Goal: Task Accomplishment & Management: Use online tool/utility

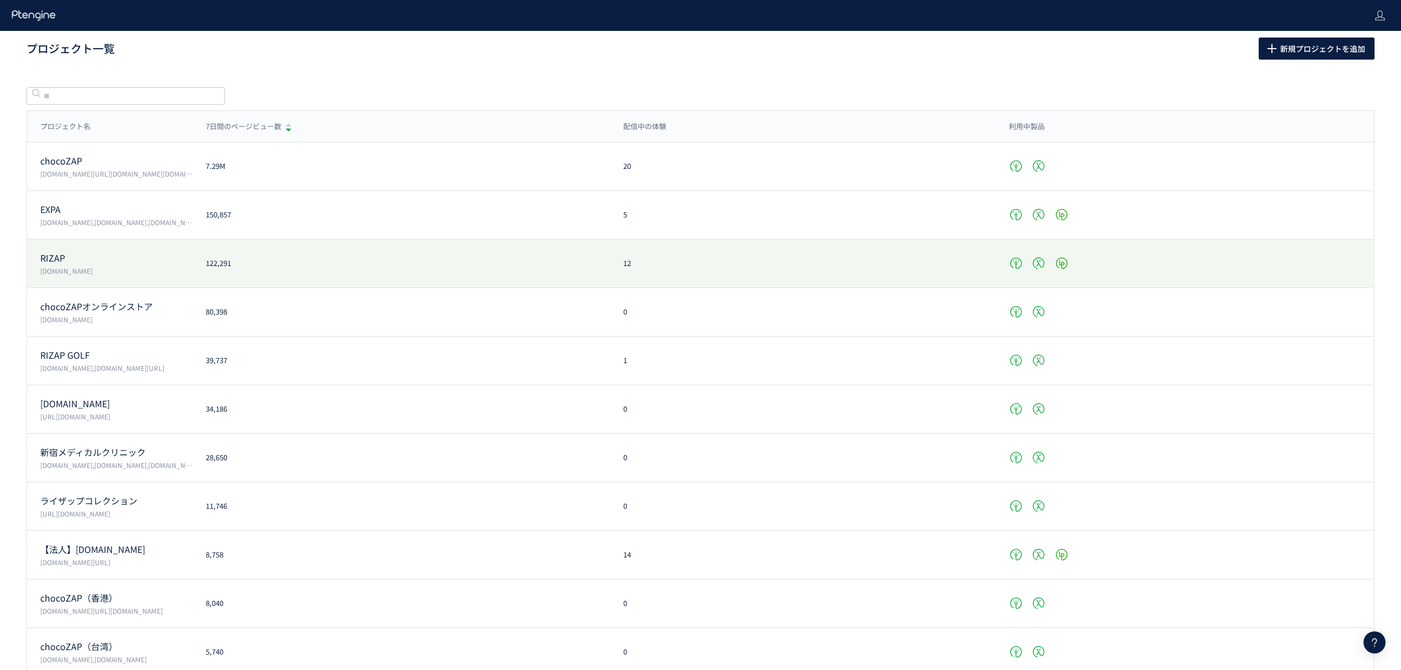
click at [99, 288] on div "RIZAP [DOMAIN_NAME] 122,291 12" at bounding box center [700, 312] width 1347 height 49
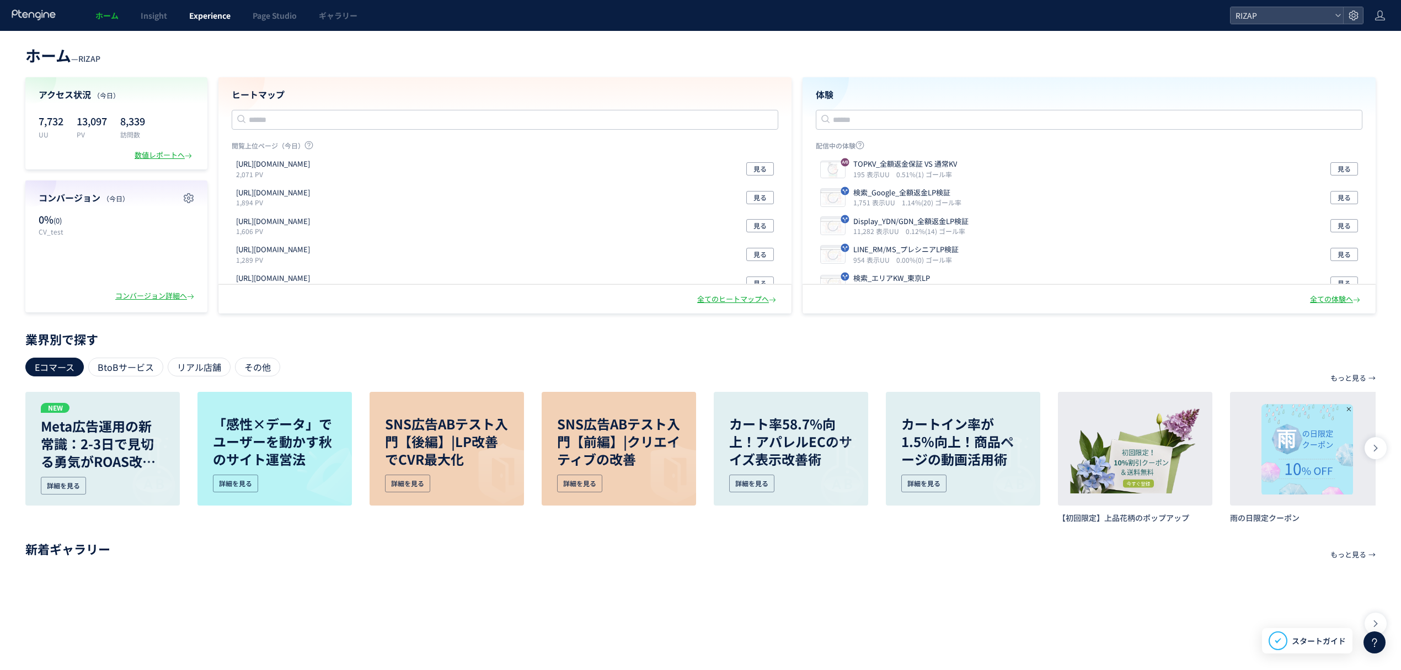
click at [209, 8] on link "Experience" at bounding box center [209, 15] width 63 height 31
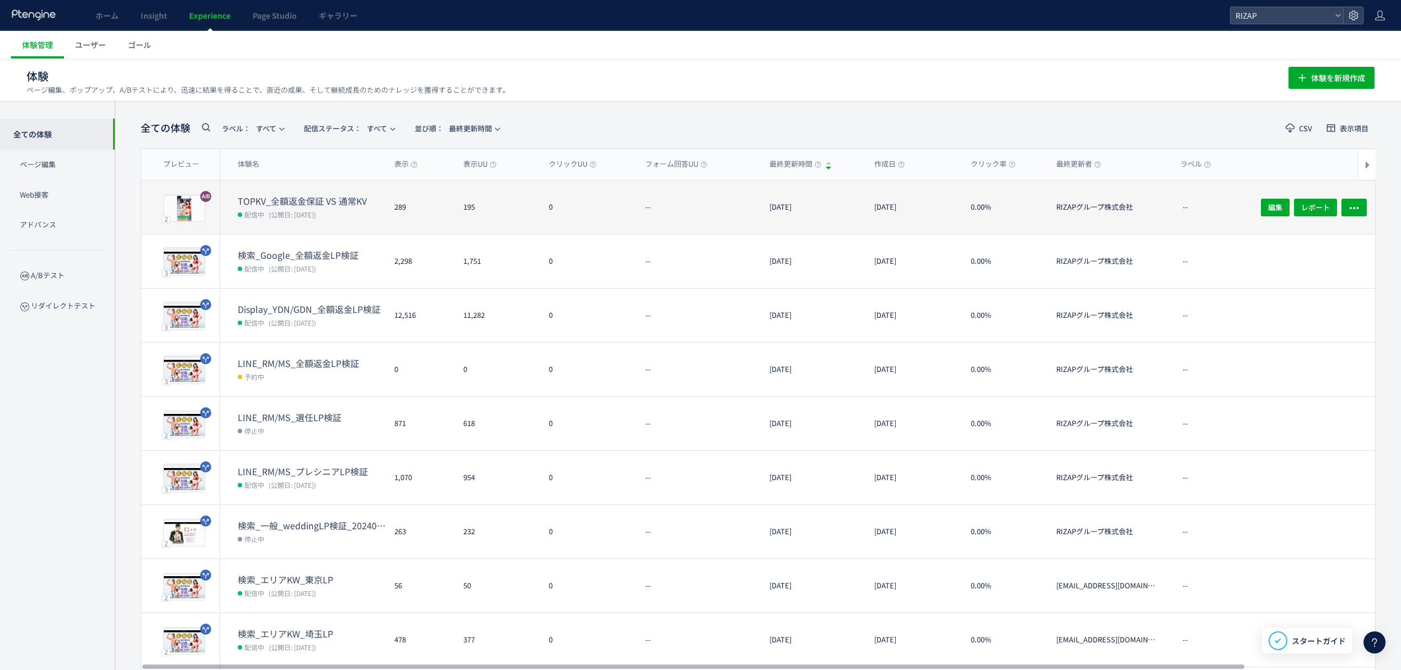
click at [518, 199] on div "195" at bounding box center [498, 207] width 86 height 54
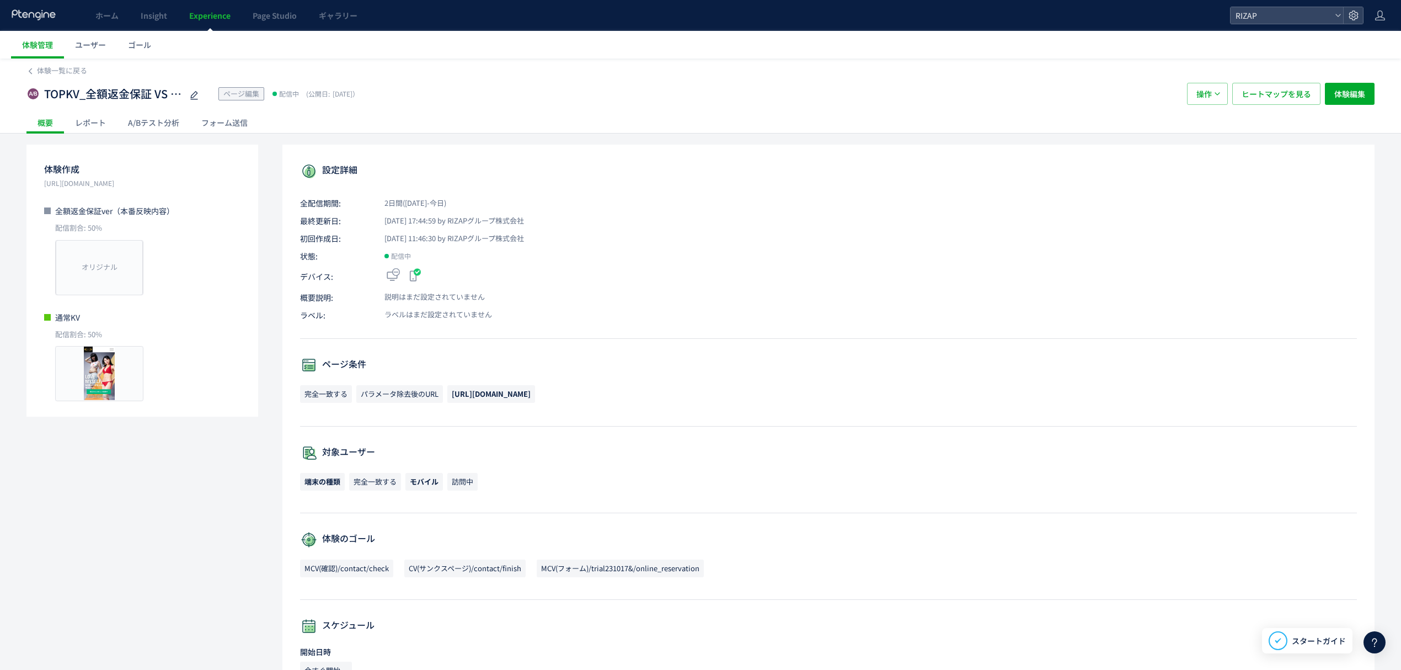
click at [103, 121] on div "レポート" at bounding box center [90, 122] width 53 height 22
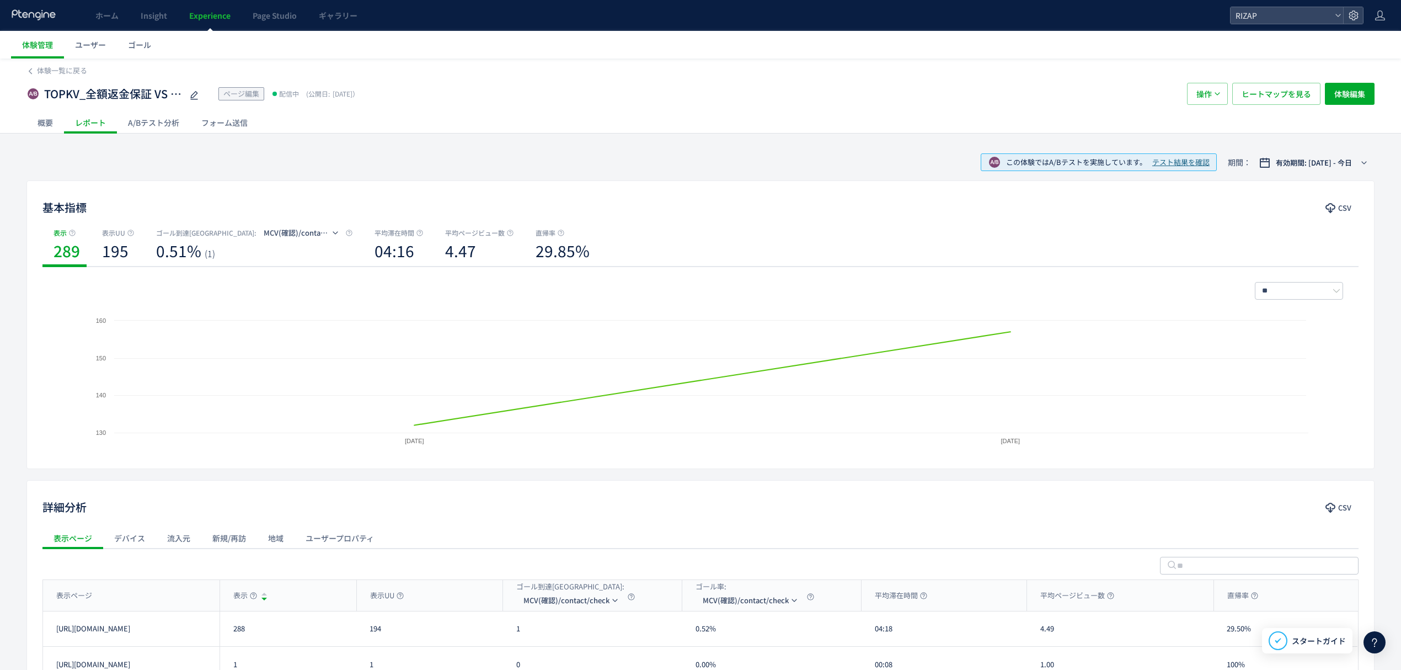
click at [153, 119] on div "A/Bテスト分析" at bounding box center [153, 122] width 73 height 22
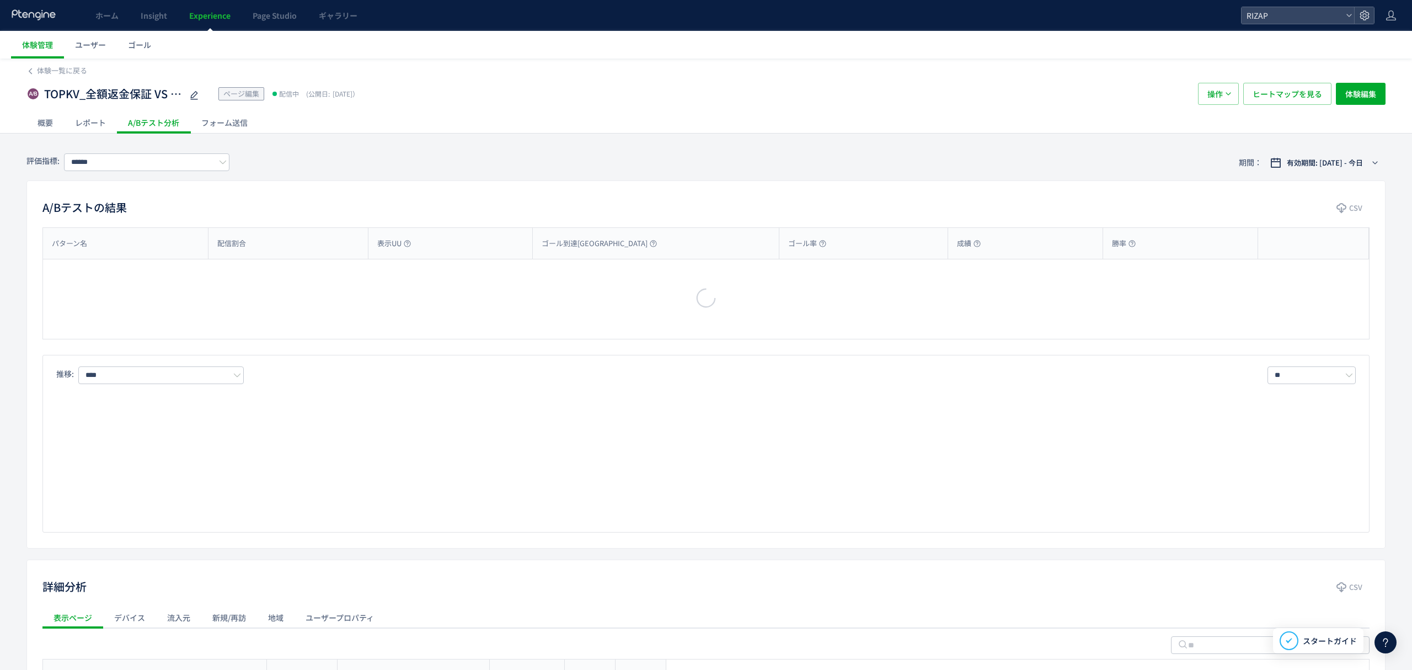
type input "**********"
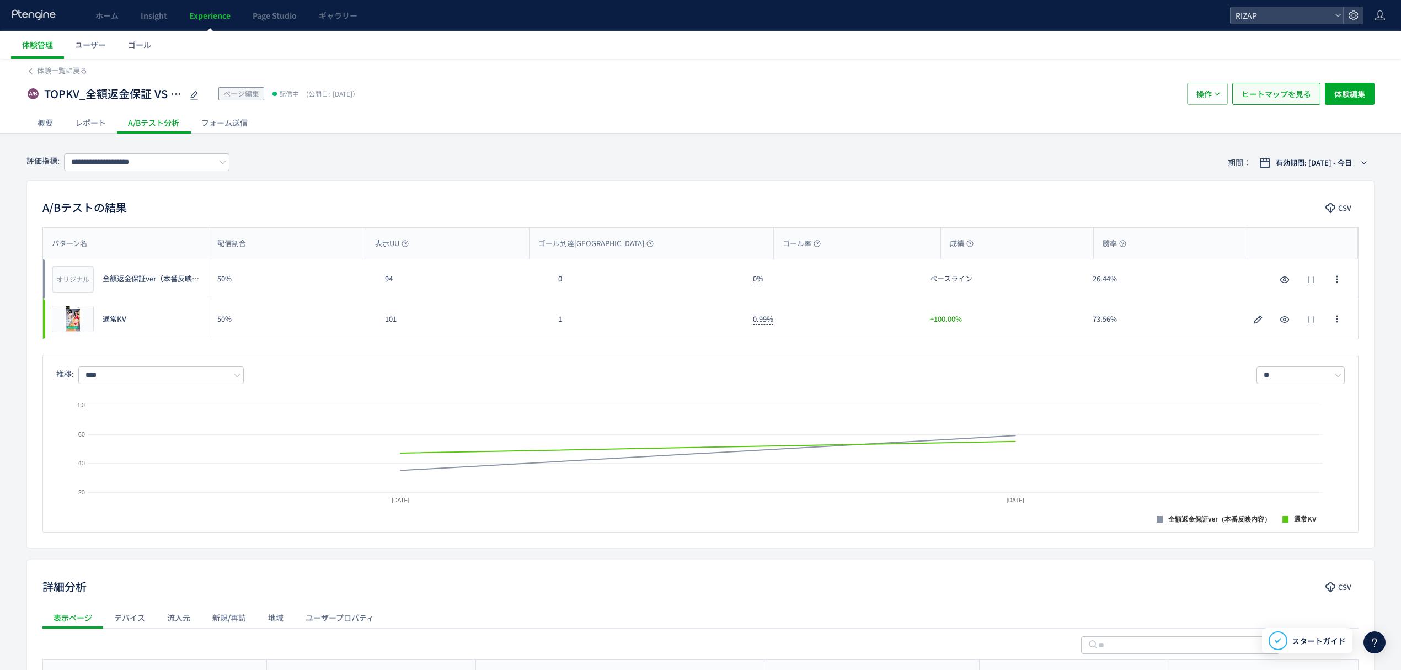
click at [1283, 95] on span "ヒートマップを見る" at bounding box center [1277, 94] width 70 height 22
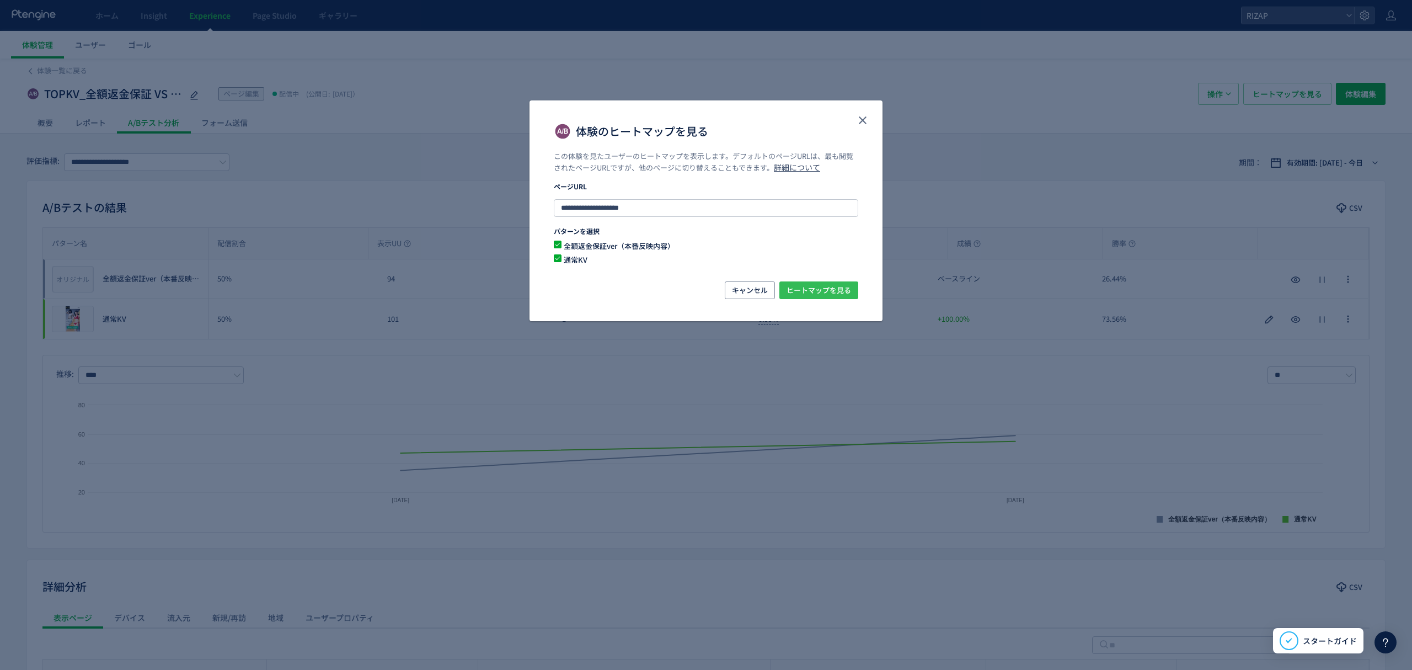
click at [843, 292] on span "ヒートマップを見る" at bounding box center [819, 290] width 65 height 18
click at [857, 126] on icon "close" at bounding box center [862, 120] width 13 height 13
